Goal: Check status

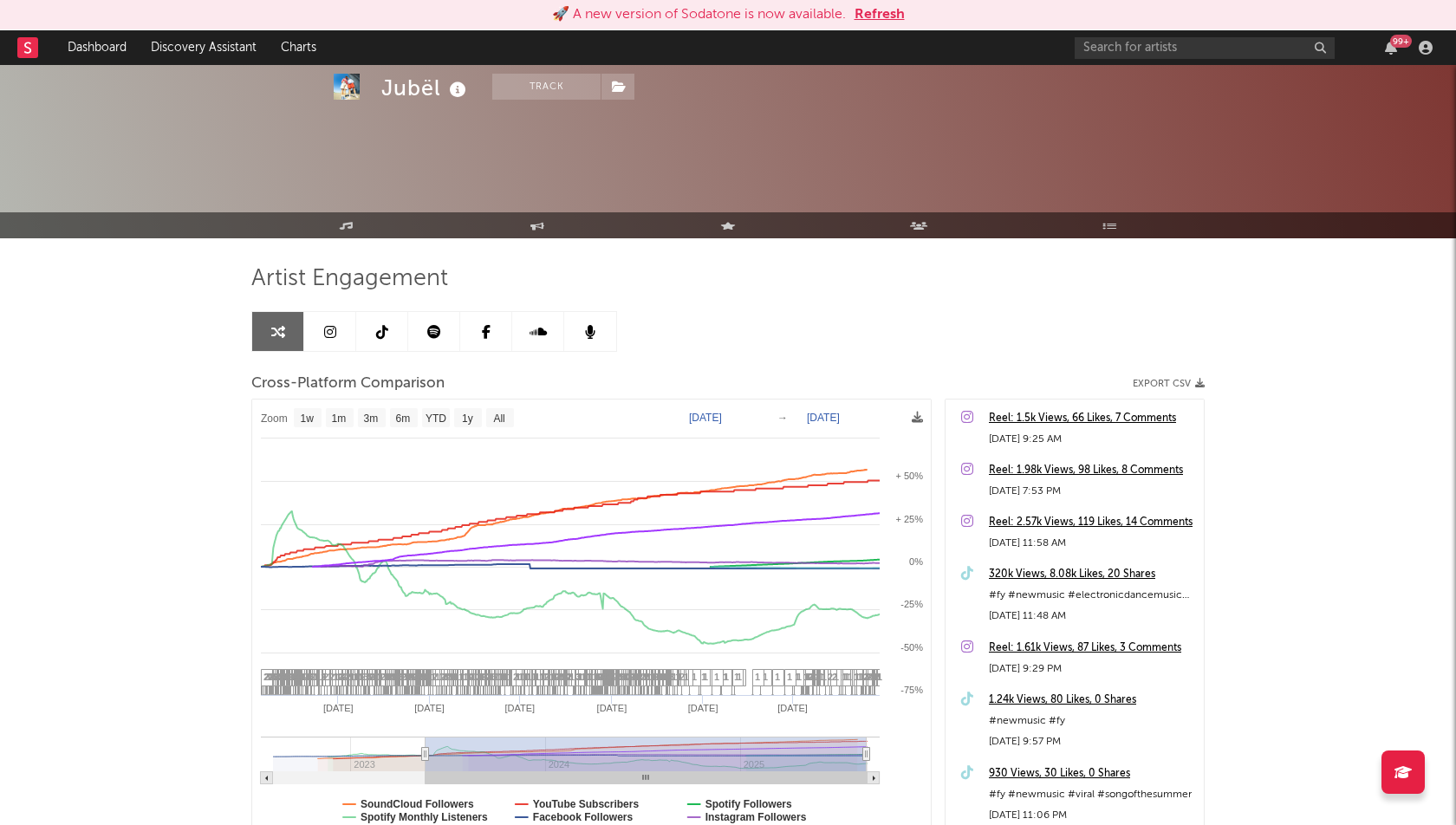
select select "1w"
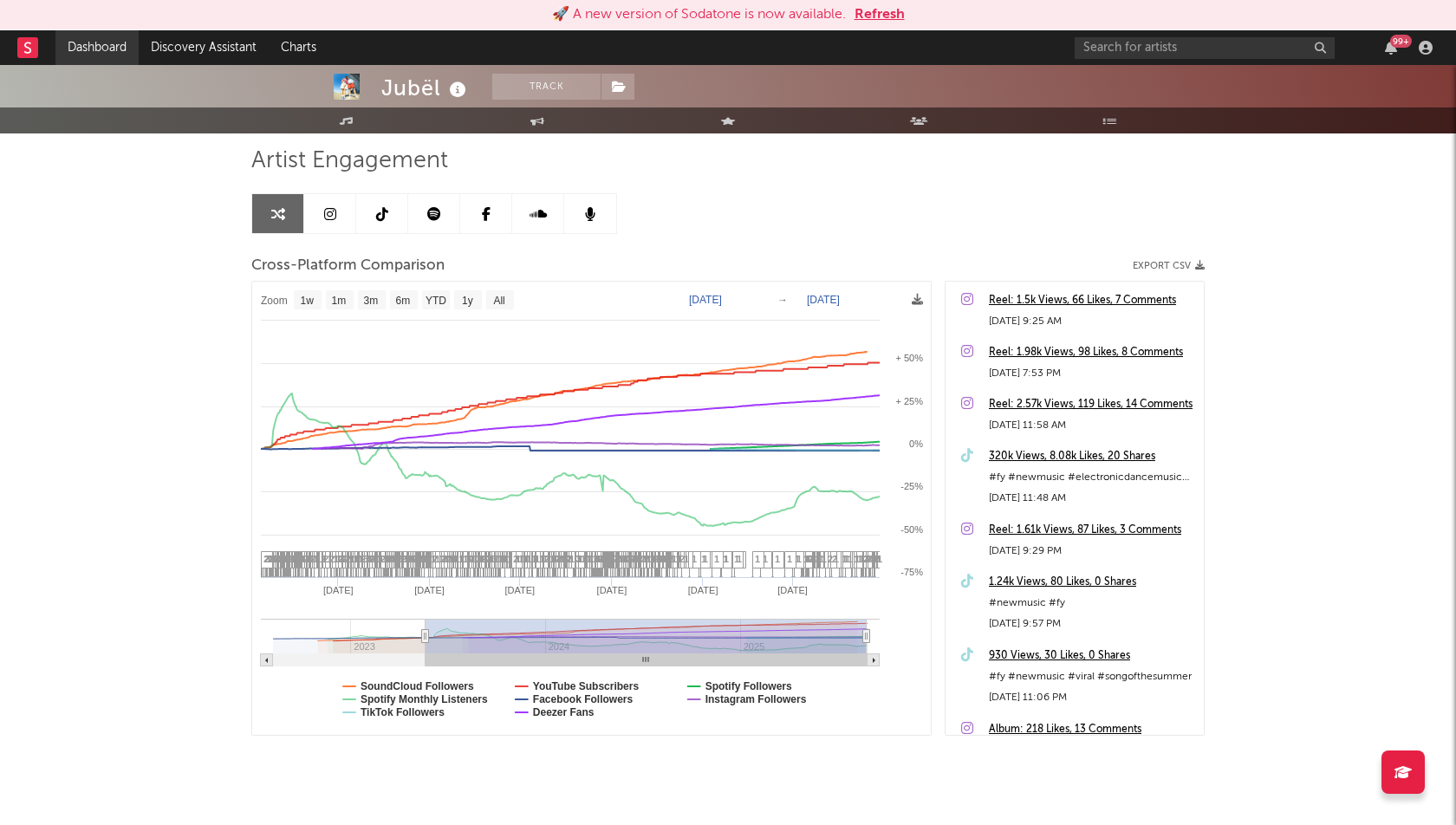
click at [76, 39] on link "Dashboard" at bounding box center [97, 47] width 83 height 34
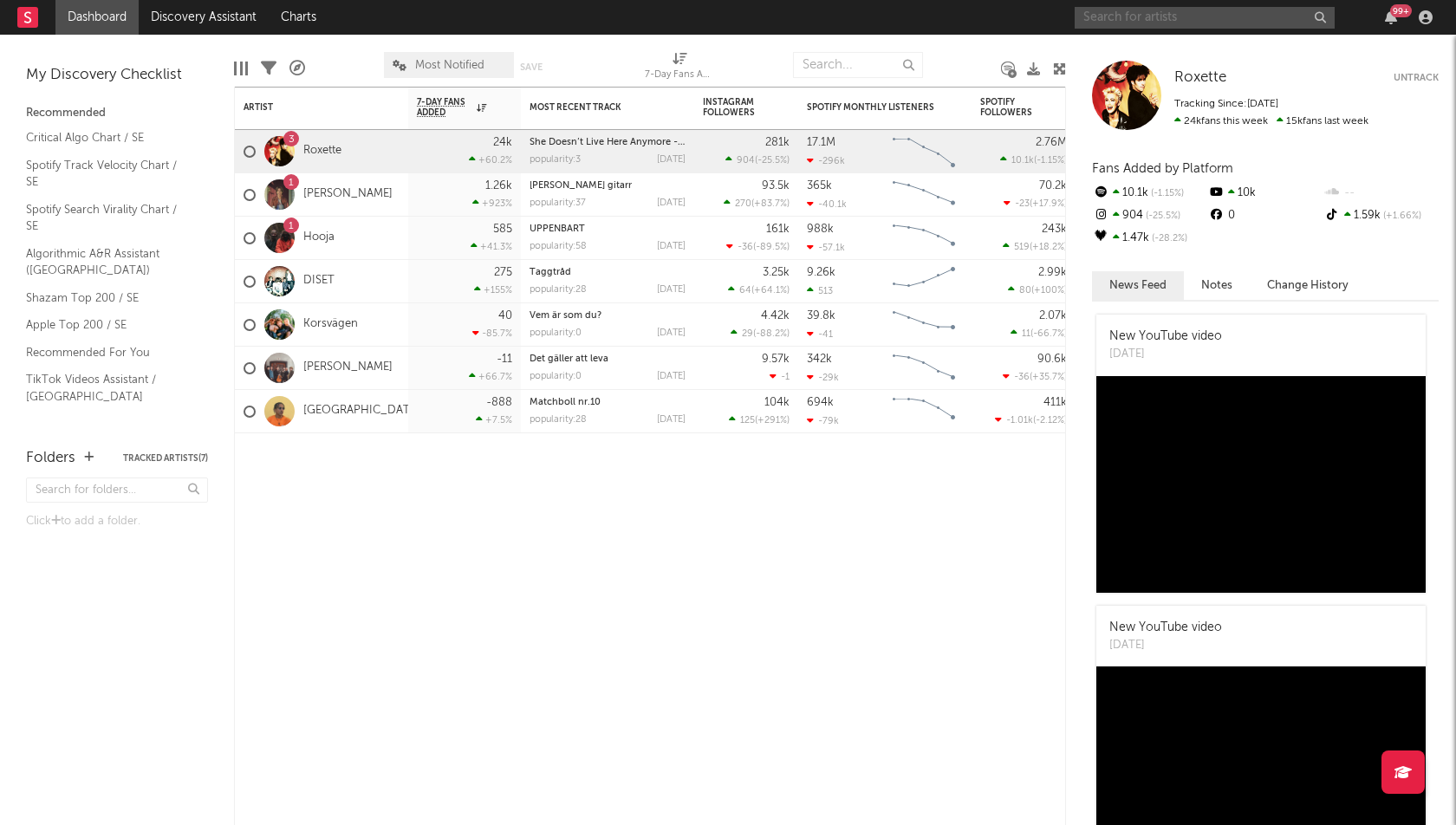
click at [1219, 18] on input "text" at bounding box center [1205, 18] width 260 height 22
click at [373, 599] on div "Artist Notifications 7-Day Fans Added WoW % Change Most Recent Track Popularity…" at bounding box center [650, 455] width 833 height 738
